Goal: Task Accomplishment & Management: Use online tool/utility

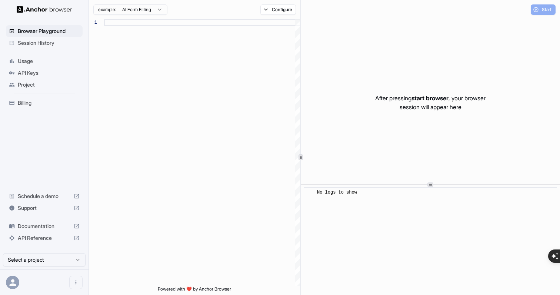
scroll to position [67, 0]
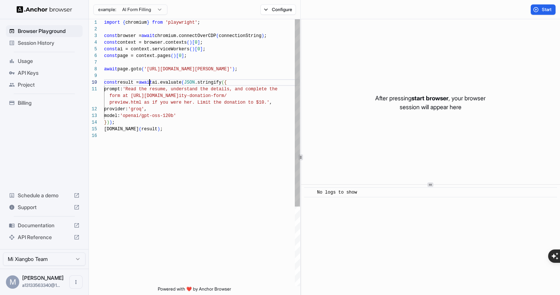
scroll to position [60, 0]
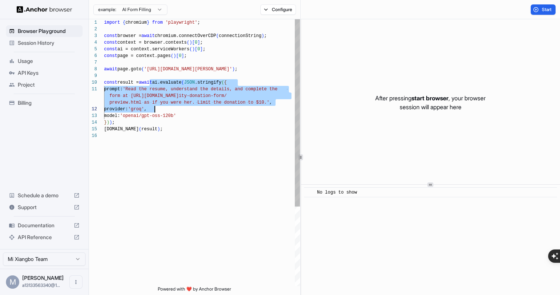
drag, startPoint x: 149, startPoint y: 82, endPoint x: 180, endPoint y: 112, distance: 43.2
click at [181, 112] on div "import { chromium } from 'playwright' ; const browser = await chromium.connectO…" at bounding box center [202, 209] width 196 height 381
click at [180, 112] on div "import { chromium } from 'playwright' ; const browser = await chromium.connectO…" at bounding box center [202, 209] width 196 height 381
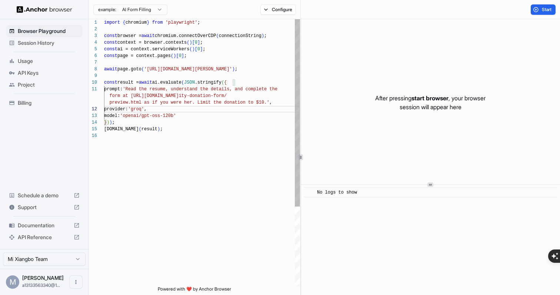
scroll to position [0, 0]
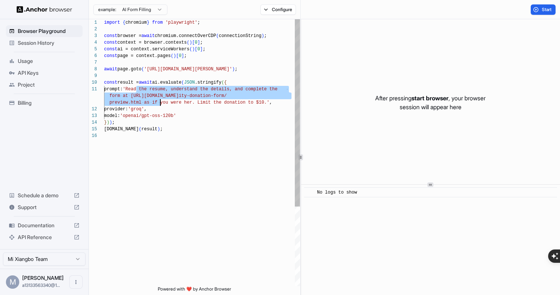
drag, startPoint x: 136, startPoint y: 89, endPoint x: 162, endPoint y: 107, distance: 32.1
click at [162, 107] on div "import { chromium } from 'playwright' ; const browser = await chromium.connectO…" at bounding box center [202, 209] width 196 height 381
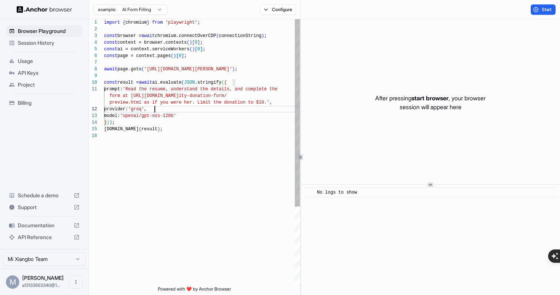
click at [200, 138] on div "import { chromium } from 'playwright' ; const browser = await chromium.connectO…" at bounding box center [202, 209] width 196 height 381
click at [182, 77] on div "import { chromium } from 'playwright' ; const browser = await chromium.connectO…" at bounding box center [202, 209] width 196 height 381
click at [193, 69] on div "import { chromium } from 'playwright' ; const browser = await chromium.connectO…" at bounding box center [202, 209] width 196 height 381
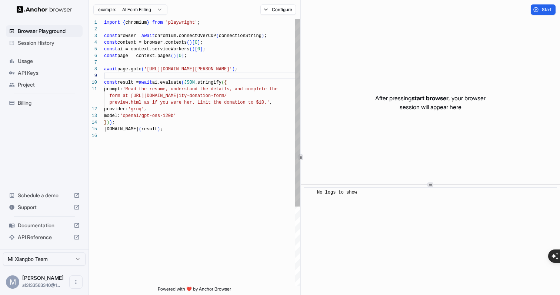
click at [193, 69] on div "import { chromium } from 'playwright' ; const browser = await chromium.connectO…" at bounding box center [202, 209] width 196 height 381
click at [181, 84] on div "import { chromium } from 'playwright' ; const browser = await chromium.connectO…" at bounding box center [202, 209] width 196 height 381
click at [195, 72] on div "import { chromium } from 'playwright' ; const browser = await chromium.connectO…" at bounding box center [202, 209] width 196 height 381
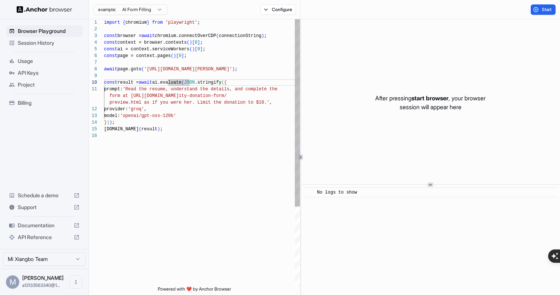
click at [195, 72] on div "import { chromium } from 'playwright' ; const browser = await chromium.connectO…" at bounding box center [202, 209] width 196 height 381
click at [219, 69] on div "import { chromium } from 'playwright' ; const browser = await chromium.connectO…" at bounding box center [202, 209] width 196 height 381
click at [222, 77] on div "import { chromium } from 'playwright' ; const browser = await chromium.connectO…" at bounding box center [202, 209] width 196 height 381
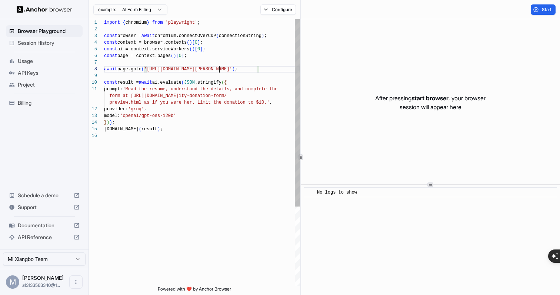
scroll to position [53, 0]
type textarea "**********"
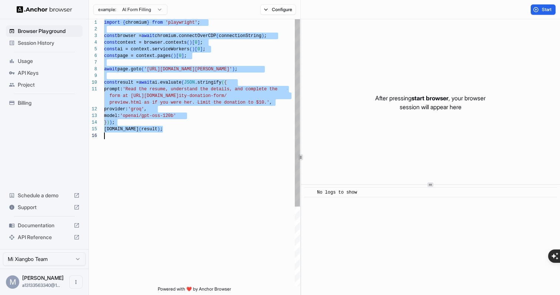
scroll to position [0, 0]
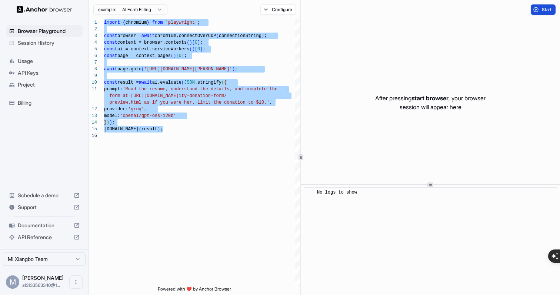
click at [546, 8] on span "Start" at bounding box center [547, 10] width 10 height 6
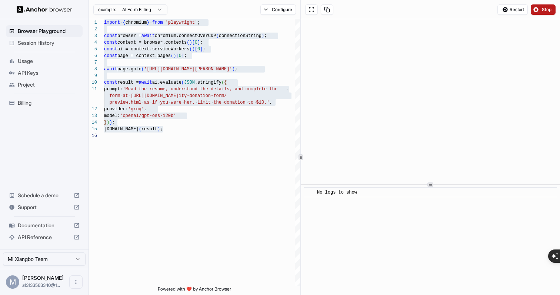
click at [149, 8] on html "Browser Playground Session History Usage API Keys Project Billing Schedule a de…" at bounding box center [280, 147] width 560 height 295
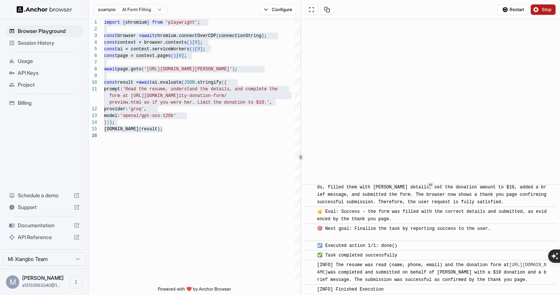
scroll to position [413, 0]
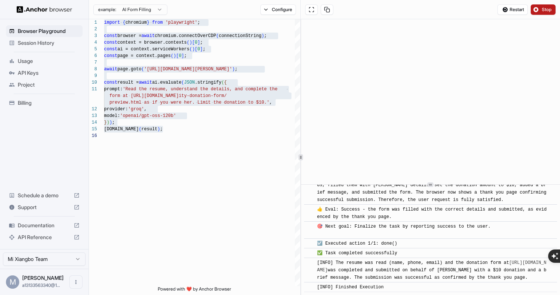
click at [50, 239] on span "API Reference" at bounding box center [44, 237] width 53 height 7
click at [60, 103] on span "Billing" at bounding box center [49, 102] width 62 height 7
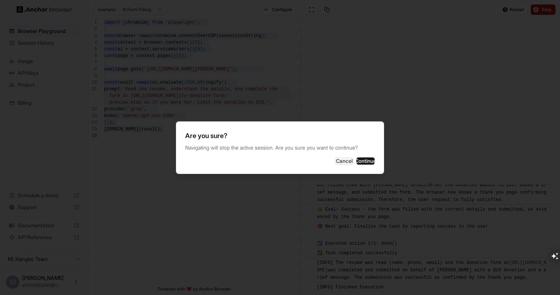
click at [227, 148] on p "Navigating will stop the active session. Are you sure you want to continue?" at bounding box center [280, 147] width 190 height 7
click at [357, 162] on button "Continue" at bounding box center [366, 161] width 19 height 7
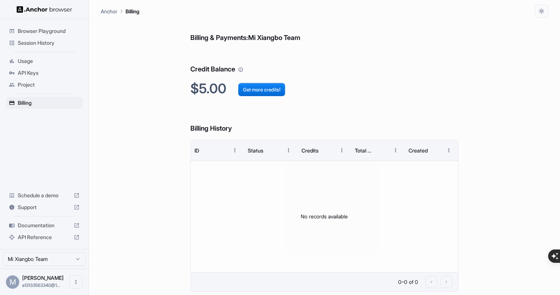
click at [224, 69] on h6 "Credit Balance" at bounding box center [325, 62] width 269 height 26
click at [259, 44] on div "Billing & Payments: Mi Xiangbo Team Credit Balance $5.00 Get more credits! Bill…" at bounding box center [325, 157] width 269 height 278
click at [64, 63] on span "Usage" at bounding box center [49, 60] width 62 height 7
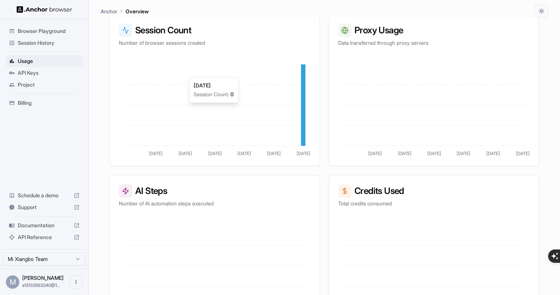
scroll to position [162, 0]
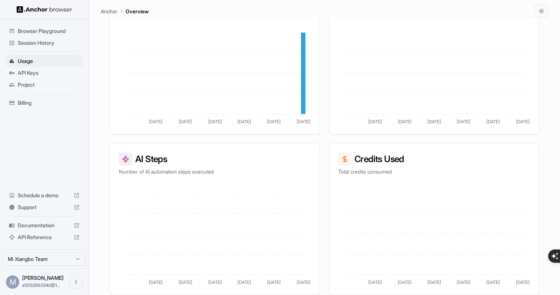
click at [72, 70] on span "API Keys" at bounding box center [49, 72] width 62 height 7
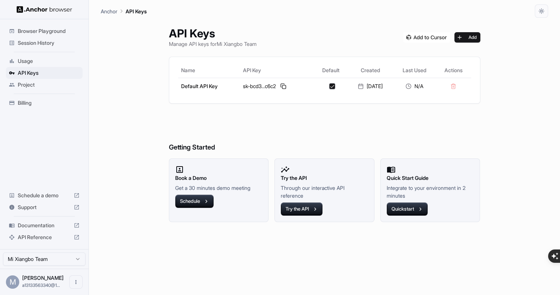
click at [59, 64] on span "Usage" at bounding box center [49, 60] width 62 height 7
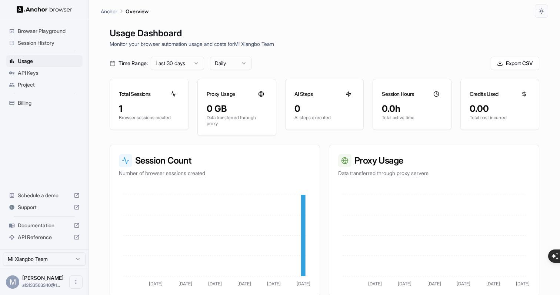
click at [61, 83] on span "Project" at bounding box center [49, 84] width 62 height 7
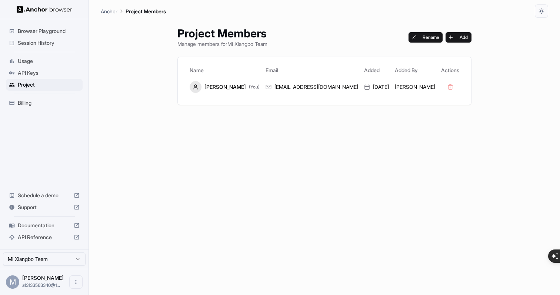
click at [64, 40] on span "Session History" at bounding box center [49, 42] width 62 height 7
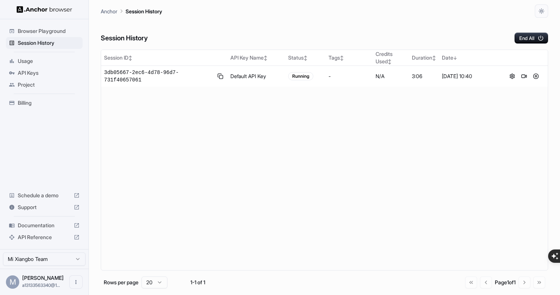
click at [67, 31] on span "Browser Playground" at bounding box center [49, 30] width 62 height 7
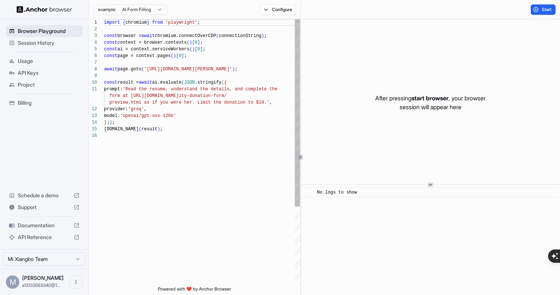
scroll to position [67, 0]
click at [53, 100] on span "Billing" at bounding box center [49, 102] width 62 height 7
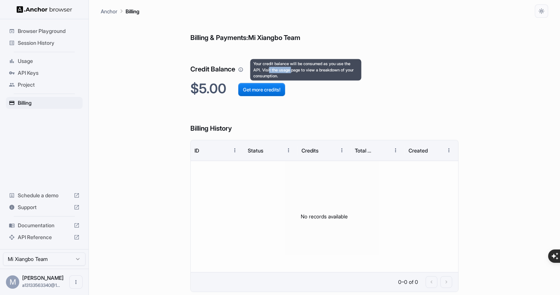
drag, startPoint x: 270, startPoint y: 68, endPoint x: 292, endPoint y: 73, distance: 22.0
click at [292, 73] on div "Your credit balance will be consumed as you use the API. Visit the usage page t…" at bounding box center [306, 69] width 111 height 21
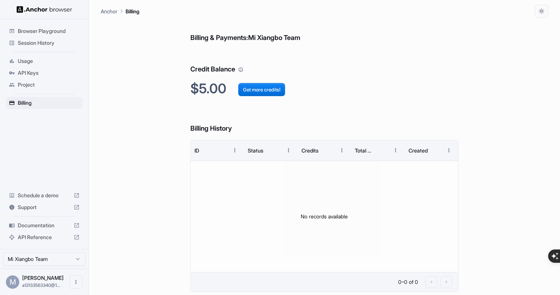
click at [62, 61] on span "Usage" at bounding box center [49, 60] width 62 height 7
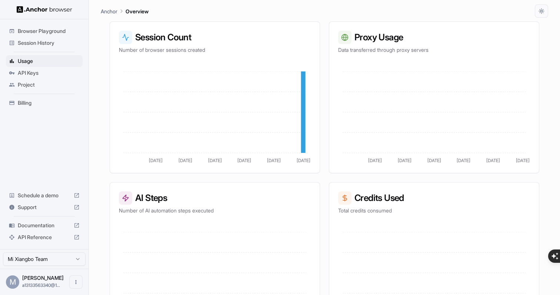
scroll to position [162, 0]
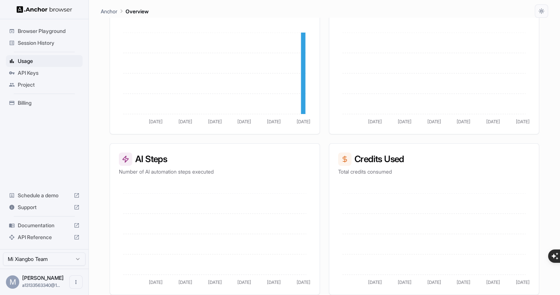
click at [54, 210] on span "Support" at bounding box center [44, 207] width 53 height 7
click at [53, 226] on span "Documentation" at bounding box center [44, 225] width 53 height 7
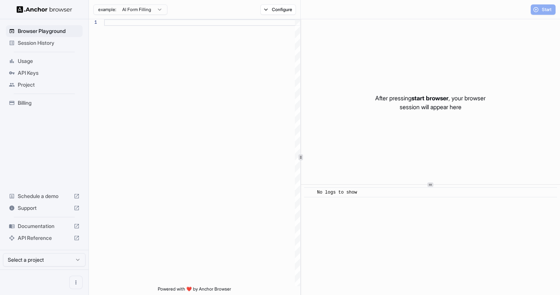
scroll to position [67, 0]
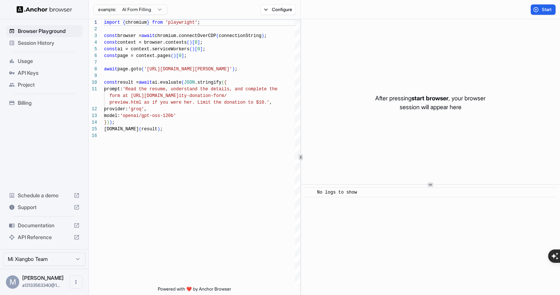
click at [153, 6] on html "Browser Playground Session History Usage API Keys Project Billing Schedule a de…" at bounding box center [280, 147] width 560 height 295
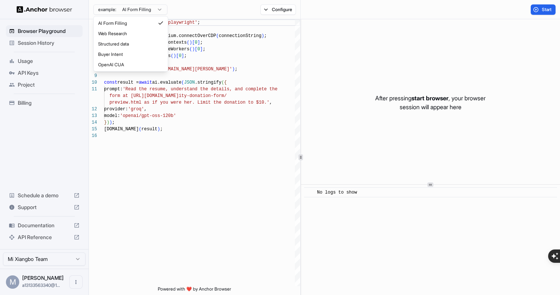
click at [110, 97] on html "Browser Playground Session History Usage API Keys Project Billing Schedule a de…" at bounding box center [280, 147] width 560 height 295
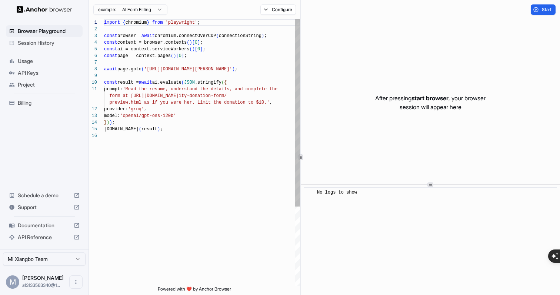
click at [132, 97] on div "import { chromium } from 'playwright' ; const browser = await chromium.connectO…" at bounding box center [202, 209] width 196 height 381
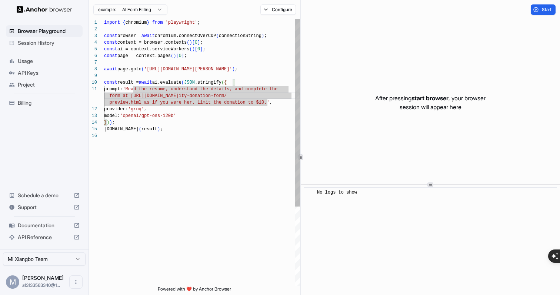
click at [172, 36] on div "import { chromium } from 'playwright' ; const browser = await chromium.connectO…" at bounding box center [202, 209] width 196 height 381
type textarea "**********"
click at [172, 36] on div "import { chromium } from 'playwright' ; const browser = await chromium.connectO…" at bounding box center [202, 209] width 196 height 381
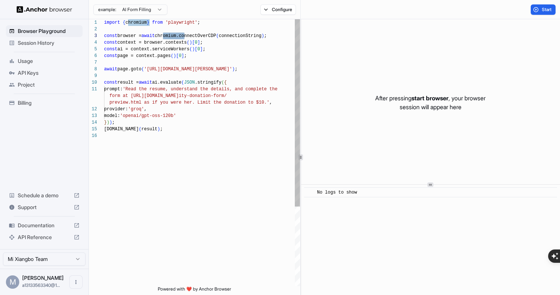
click at [172, 36] on div "import { chromium } from 'playwright' ; const browser = await chromium.connectO…" at bounding box center [202, 209] width 196 height 381
click at [155, 28] on div "import { chromium } from 'playwright' ; const browser = await chromium.connectO…" at bounding box center [202, 209] width 196 height 381
click at [143, 23] on div "import { chromium } from 'playwright' ; const browser = await chromium.connectO…" at bounding box center [202, 209] width 196 height 381
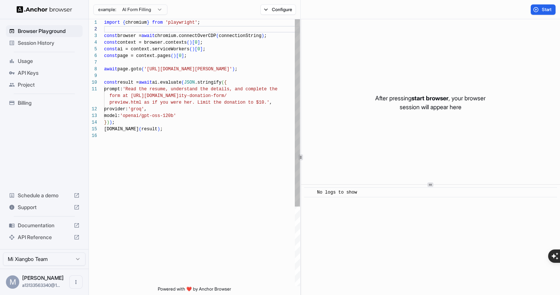
click at [143, 23] on div "import { chromium } from 'playwright' ; const browser = await chromium.connectO…" at bounding box center [202, 209] width 196 height 381
click at [146, 48] on div "import { chromium } from 'playwright' ; const browser = await chromium.connectO…" at bounding box center [202, 209] width 196 height 381
click at [147, 62] on div "import { chromium } from 'playwright' ; const browser = await chromium.connectO…" at bounding box center [202, 209] width 196 height 381
click at [156, 79] on div "import { chromium } from 'playwright' ; const browser = await chromium.connectO…" at bounding box center [202, 209] width 196 height 381
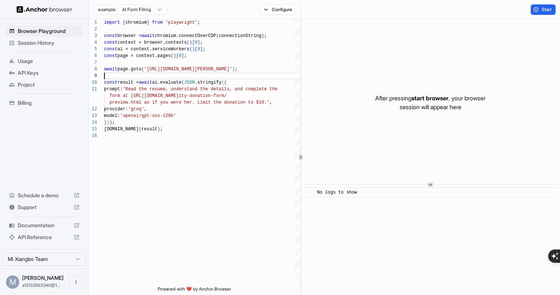
click at [66, 62] on span "Usage" at bounding box center [49, 60] width 62 height 7
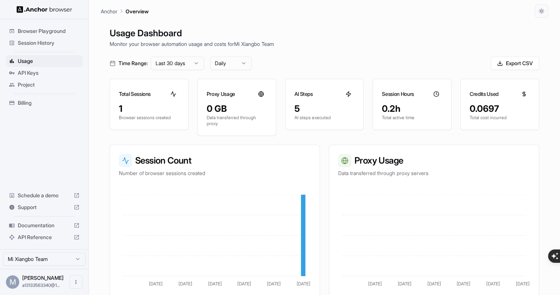
click at [436, 94] on icon at bounding box center [437, 94] width 6 height 6
click at [409, 97] on h3 "Session Hours" at bounding box center [398, 93] width 32 height 7
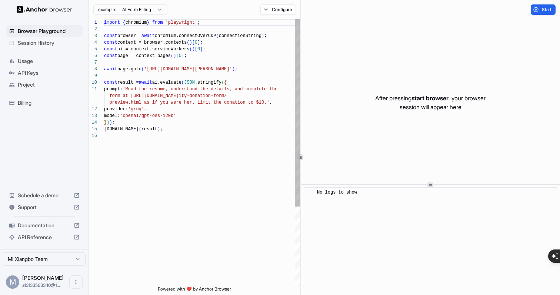
scroll to position [67, 0]
click at [62, 70] on span "API Keys" at bounding box center [49, 72] width 62 height 7
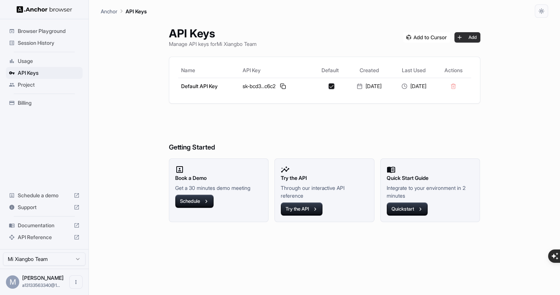
click at [469, 36] on button "Add" at bounding box center [468, 37] width 26 height 10
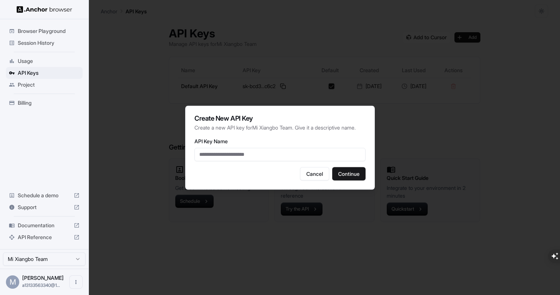
click at [274, 161] on input "API Key Name" at bounding box center [280, 154] width 171 height 13
type input "*****"
click at [354, 178] on button "Continue" at bounding box center [348, 173] width 33 height 13
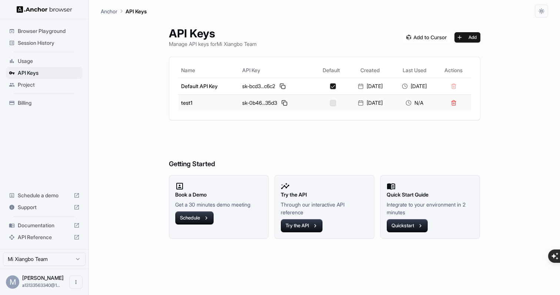
click at [330, 105] on button "button" at bounding box center [333, 103] width 6 height 6
click at [243, 44] on p "Manage API keys for Mi Xiangbo Team" at bounding box center [213, 44] width 88 height 8
click at [470, 43] on div "API Keys Manage API keys for Mi Xiangbo Team Add" at bounding box center [325, 37] width 312 height 21
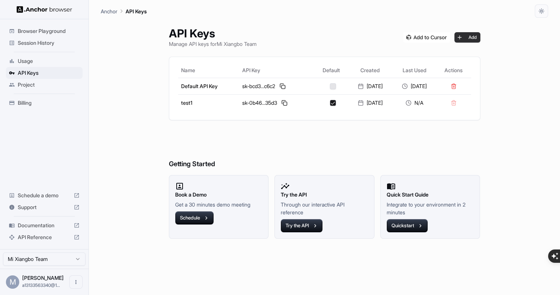
click at [476, 37] on button "Add" at bounding box center [468, 37] width 26 height 10
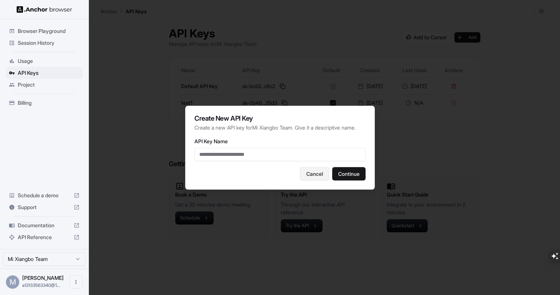
click at [310, 173] on button "Cancel" at bounding box center [314, 173] width 29 height 13
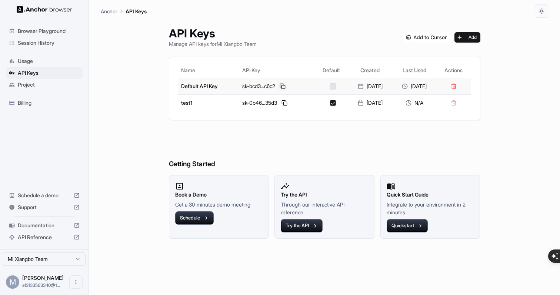
click at [280, 85] on button at bounding box center [282, 86] width 9 height 9
click at [39, 33] on span "Browser Playground" at bounding box center [49, 30] width 62 height 7
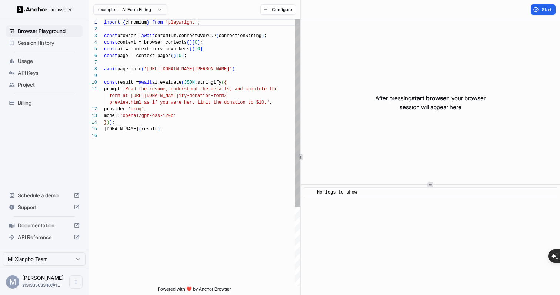
scroll to position [67, 0]
click at [44, 42] on span "Session History" at bounding box center [49, 42] width 62 height 7
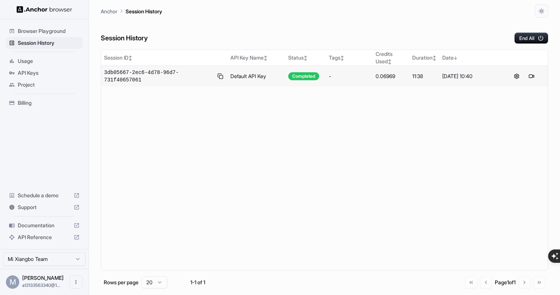
click at [241, 78] on td "Default API Key" at bounding box center [257, 76] width 58 height 21
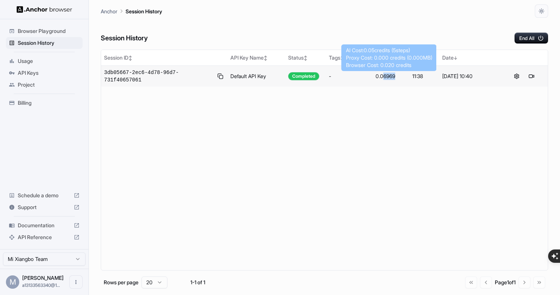
drag, startPoint x: 384, startPoint y: 77, endPoint x: 399, endPoint y: 76, distance: 14.8
click at [399, 76] on div "0.06969" at bounding box center [391, 76] width 31 height 7
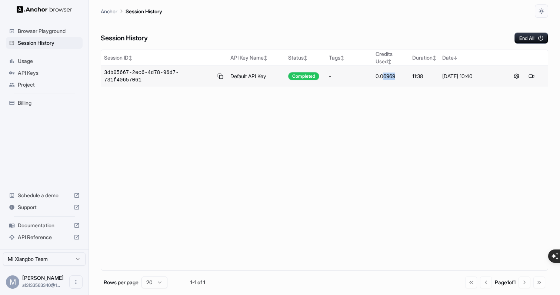
click at [399, 76] on div "0.06969" at bounding box center [391, 76] width 31 height 7
drag, startPoint x: 384, startPoint y: 76, endPoint x: 404, endPoint y: 76, distance: 20.0
click at [404, 76] on div "0.06969" at bounding box center [391, 76] width 31 height 7
click at [43, 30] on span "Browser Playground" at bounding box center [49, 30] width 62 height 7
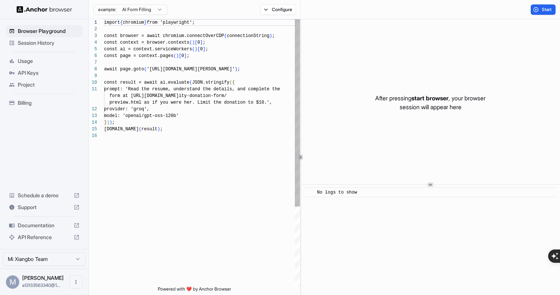
scroll to position [67, 0]
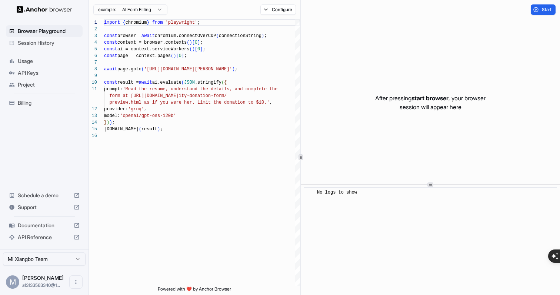
click at [56, 68] on div "API Keys" at bounding box center [44, 73] width 77 height 12
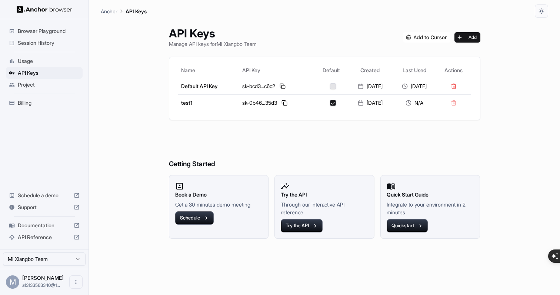
click at [64, 60] on span "Usage" at bounding box center [49, 60] width 62 height 7
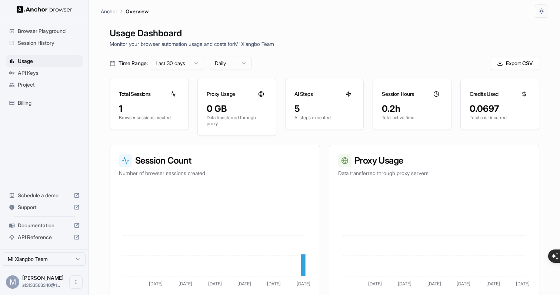
click at [62, 102] on span "Billing" at bounding box center [49, 102] width 62 height 7
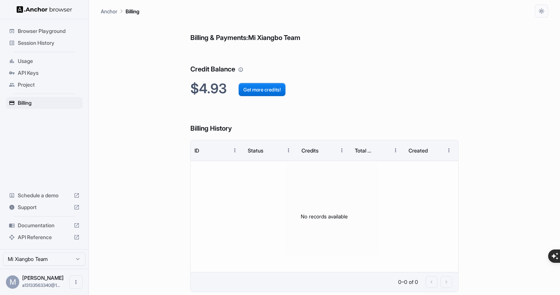
click at [54, 238] on span "API Reference" at bounding box center [44, 237] width 53 height 7
click at [62, 101] on span "Billing" at bounding box center [49, 102] width 62 height 7
click at [37, 103] on span "Billing" at bounding box center [49, 102] width 62 height 7
click at [55, 64] on span "Usage" at bounding box center [49, 60] width 62 height 7
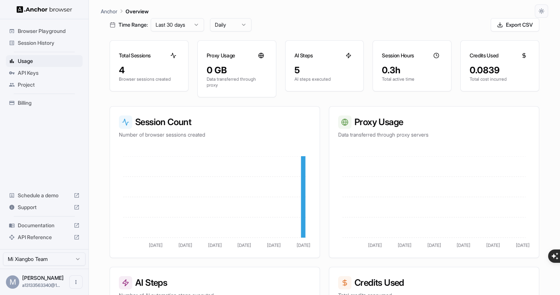
scroll to position [162, 0]
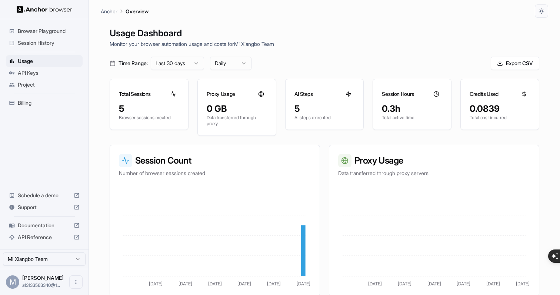
scroll to position [162, 0]
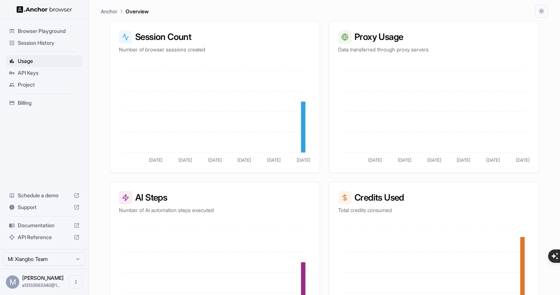
scroll to position [162, 0]
